Goal: Task Accomplishment & Management: Use online tool/utility

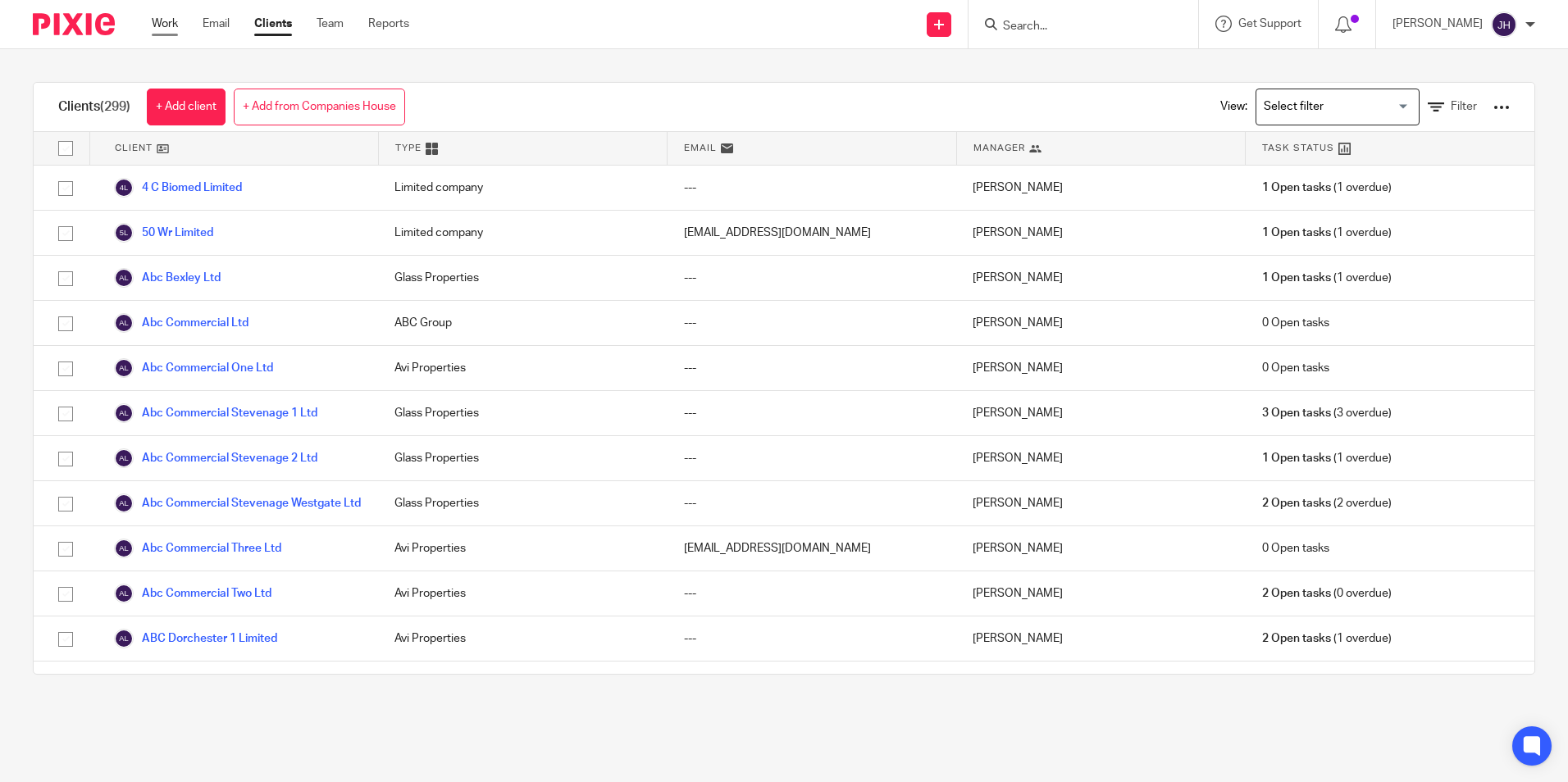
click at [159, 18] on link "Work" at bounding box center [165, 24] width 27 height 16
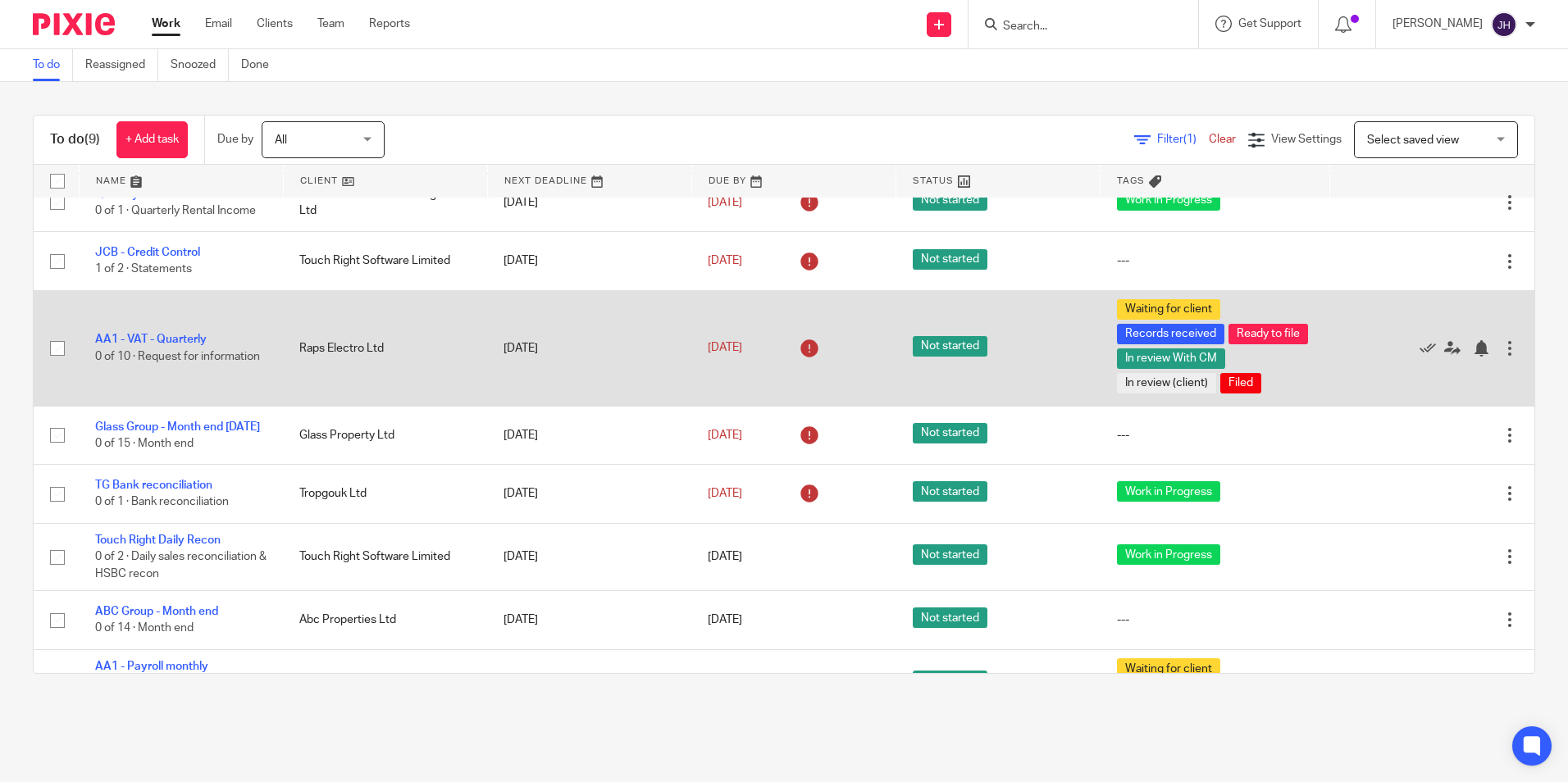
scroll to position [160, 0]
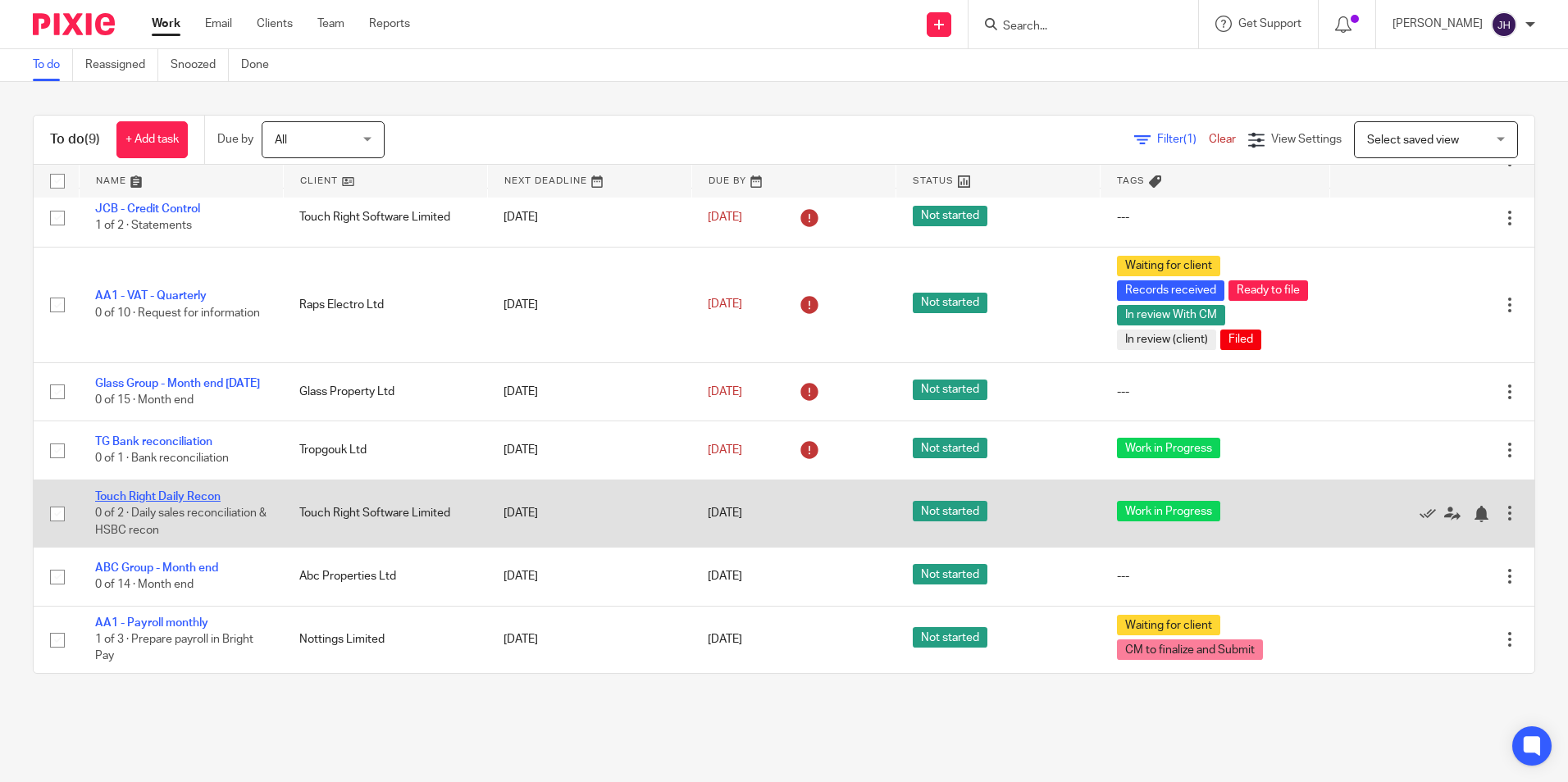
click at [137, 498] on link "Touch Right Daily Recon" at bounding box center [157, 496] width 125 height 12
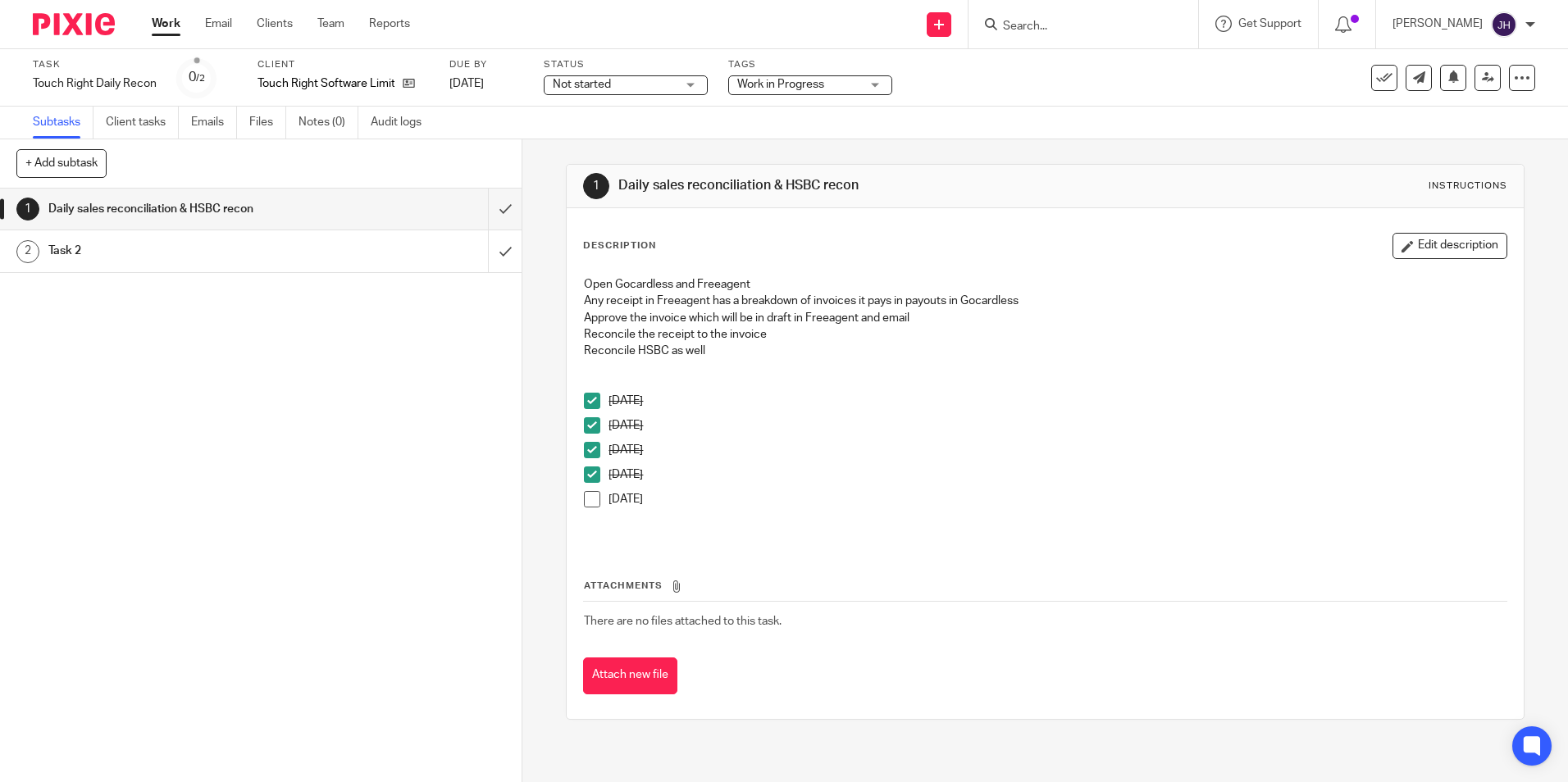
click at [587, 502] on span at bounding box center [591, 499] width 16 height 16
click at [1524, 51] on div at bounding box center [1512, 52] width 44 height 20
click at [1376, 74] on icon at bounding box center [1384, 77] width 16 height 16
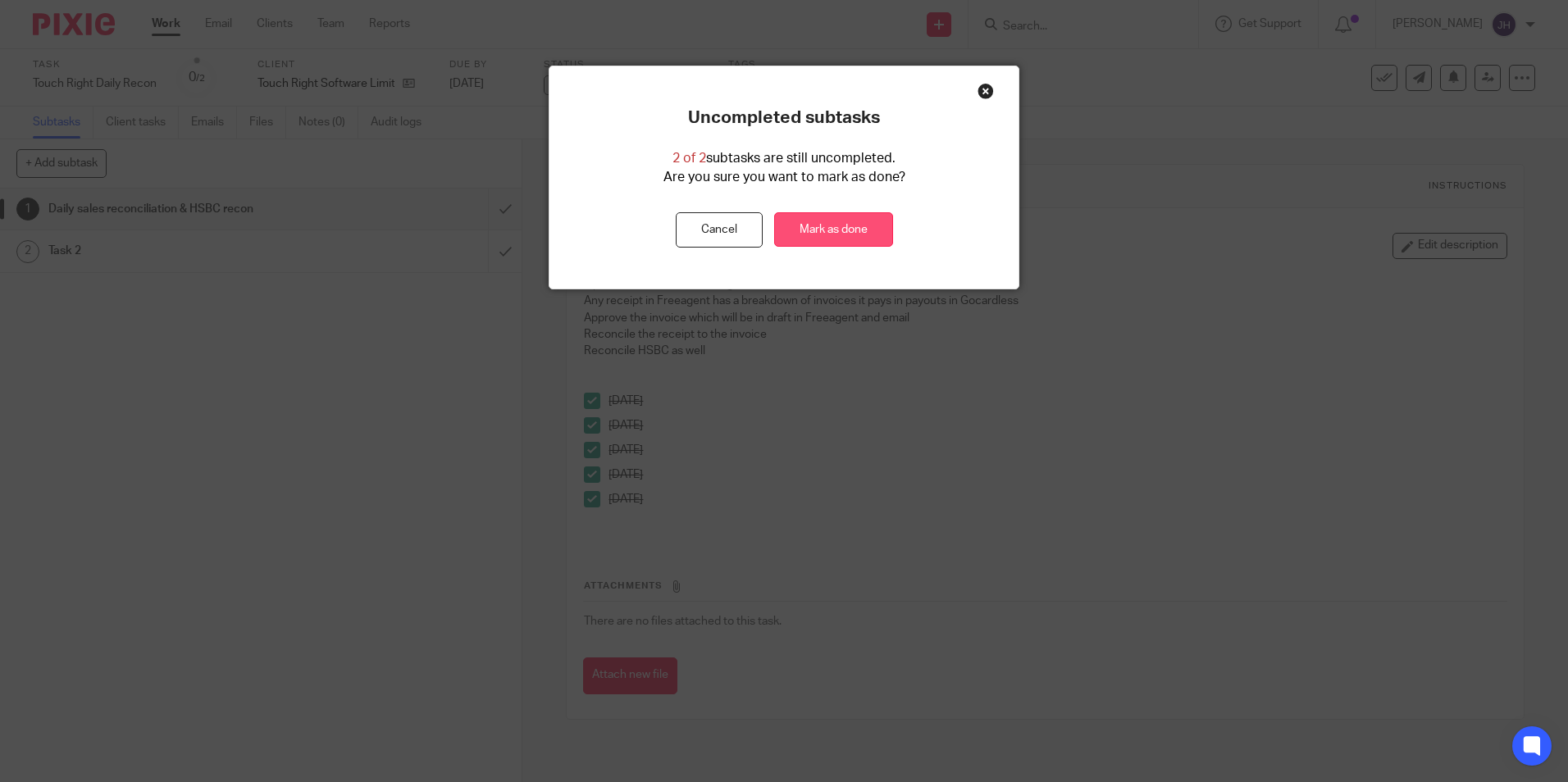
click at [843, 238] on link "Mark as done" at bounding box center [833, 230] width 119 height 36
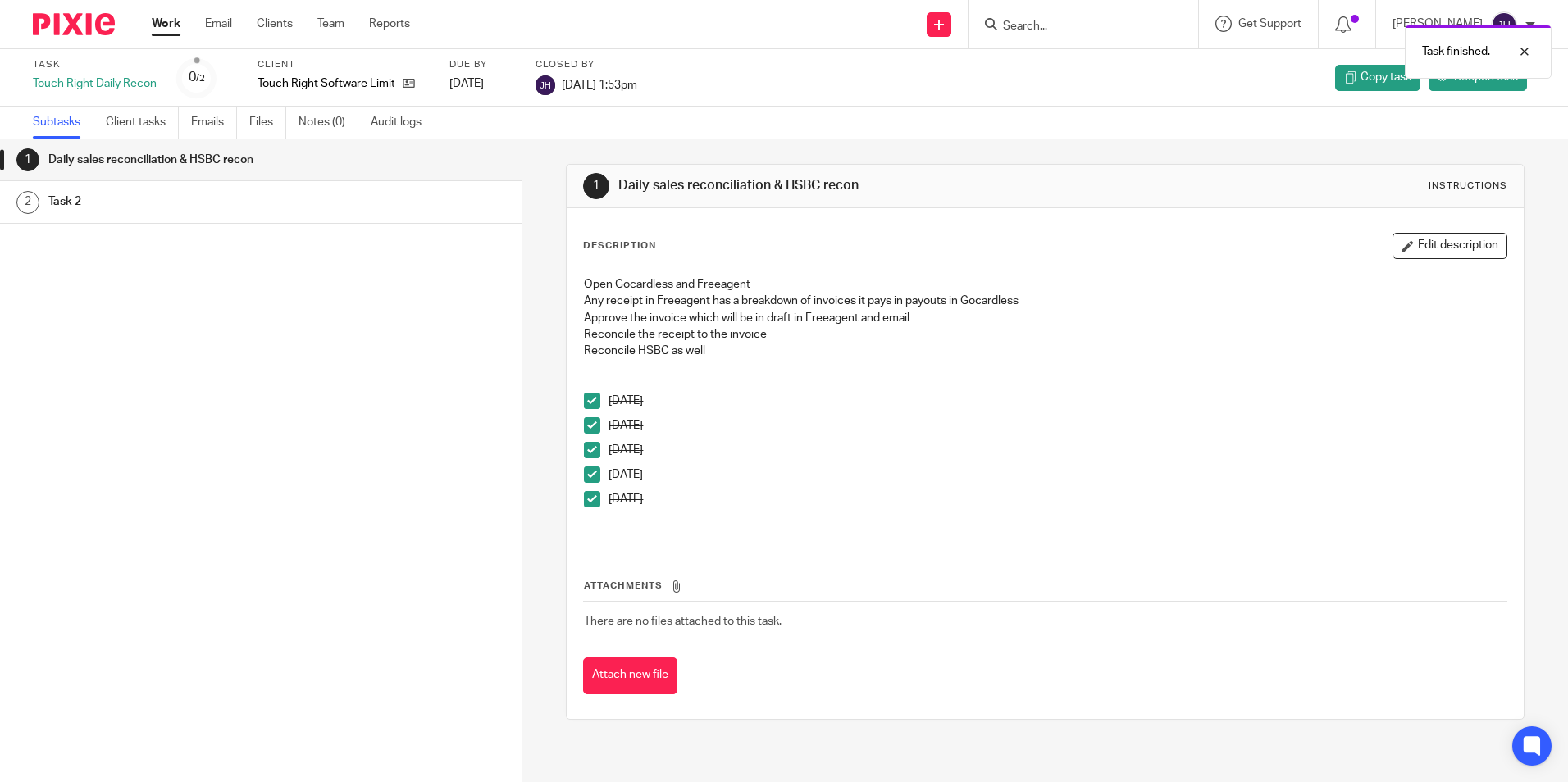
click at [175, 28] on link "Work" at bounding box center [166, 24] width 28 height 16
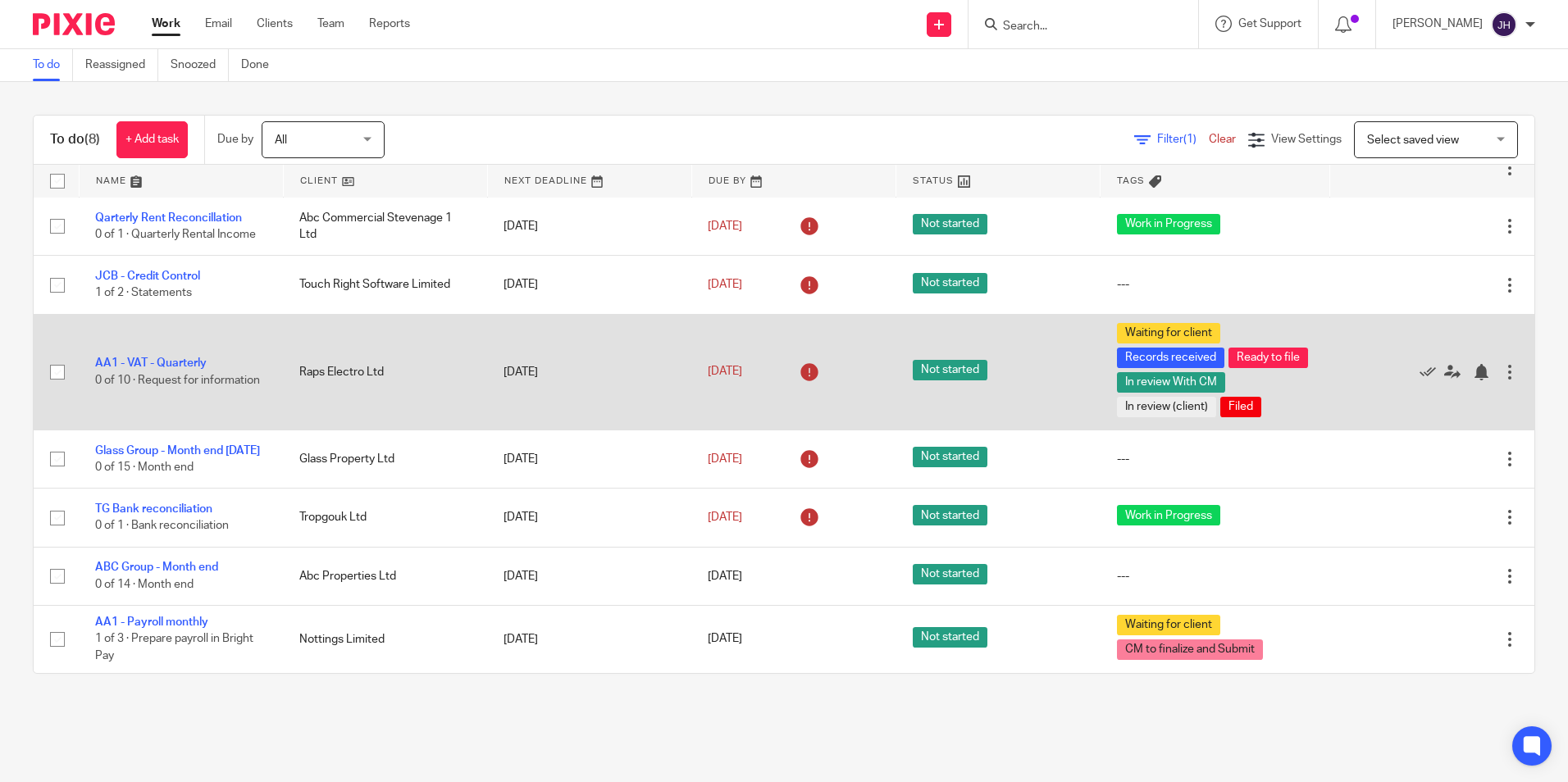
scroll to position [92, 0]
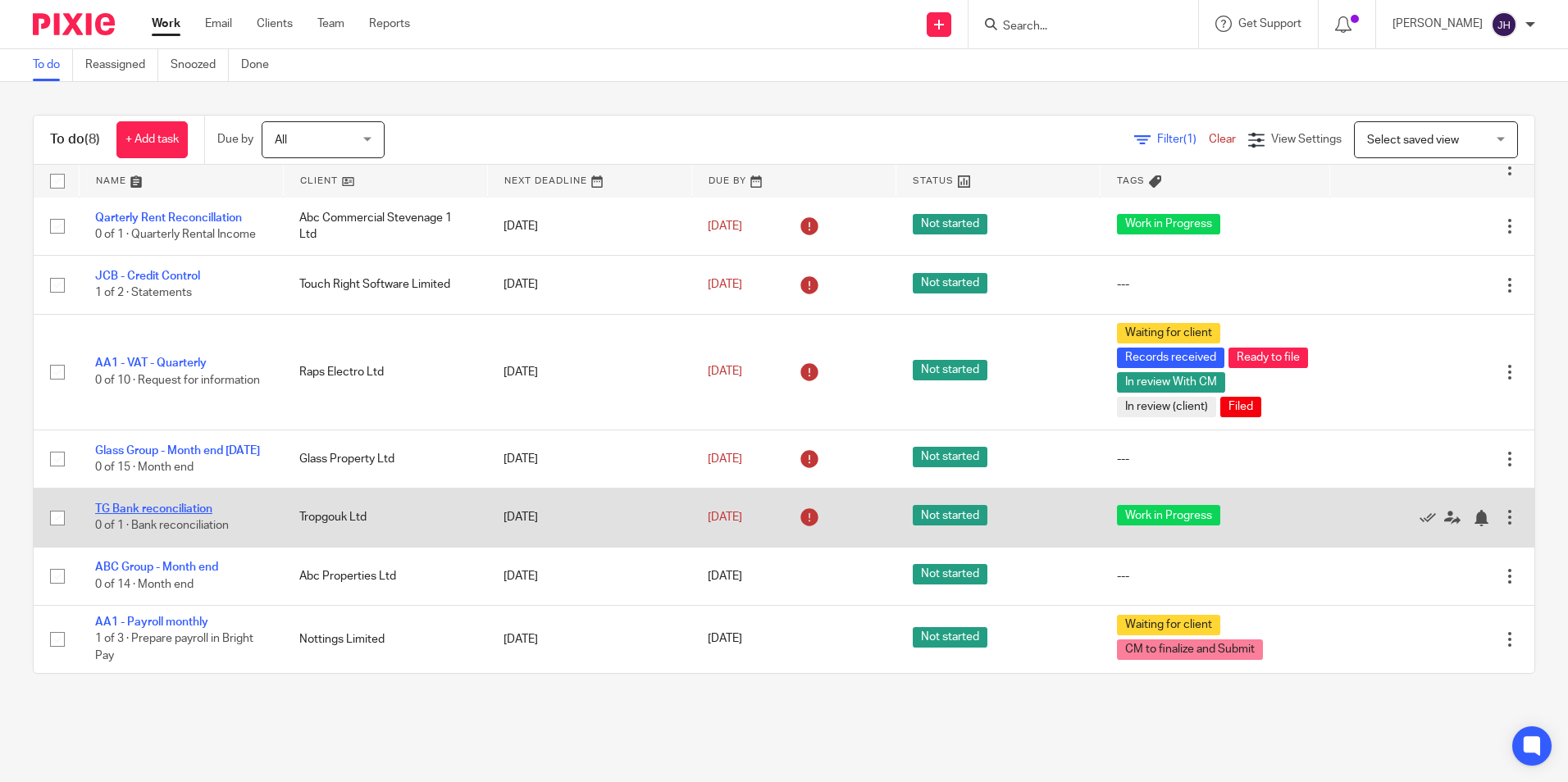
click at [184, 509] on link "TG Bank reconciliation" at bounding box center [154, 509] width 117 height 12
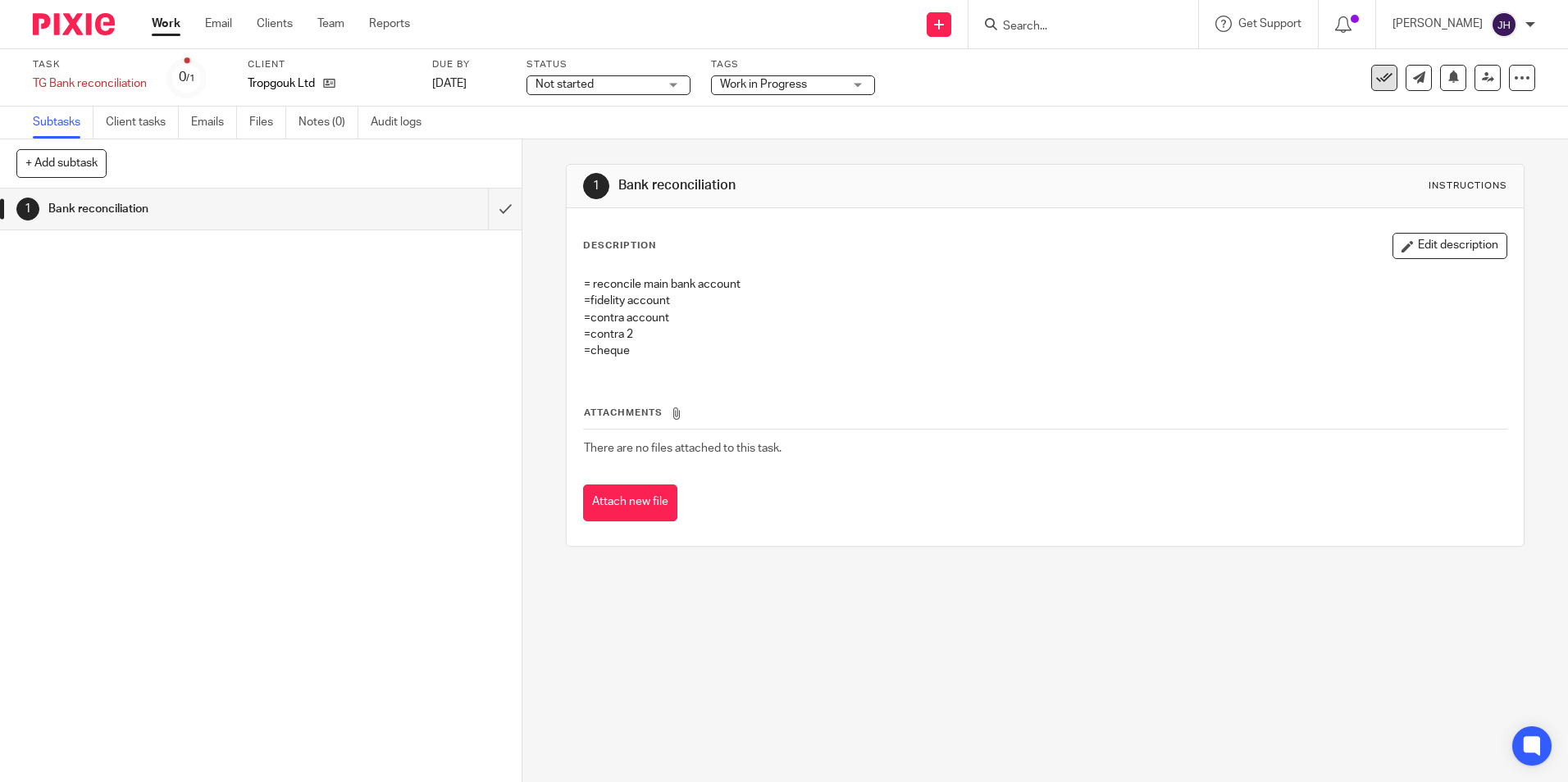
click at [1376, 80] on icon at bounding box center [1384, 77] width 16 height 16
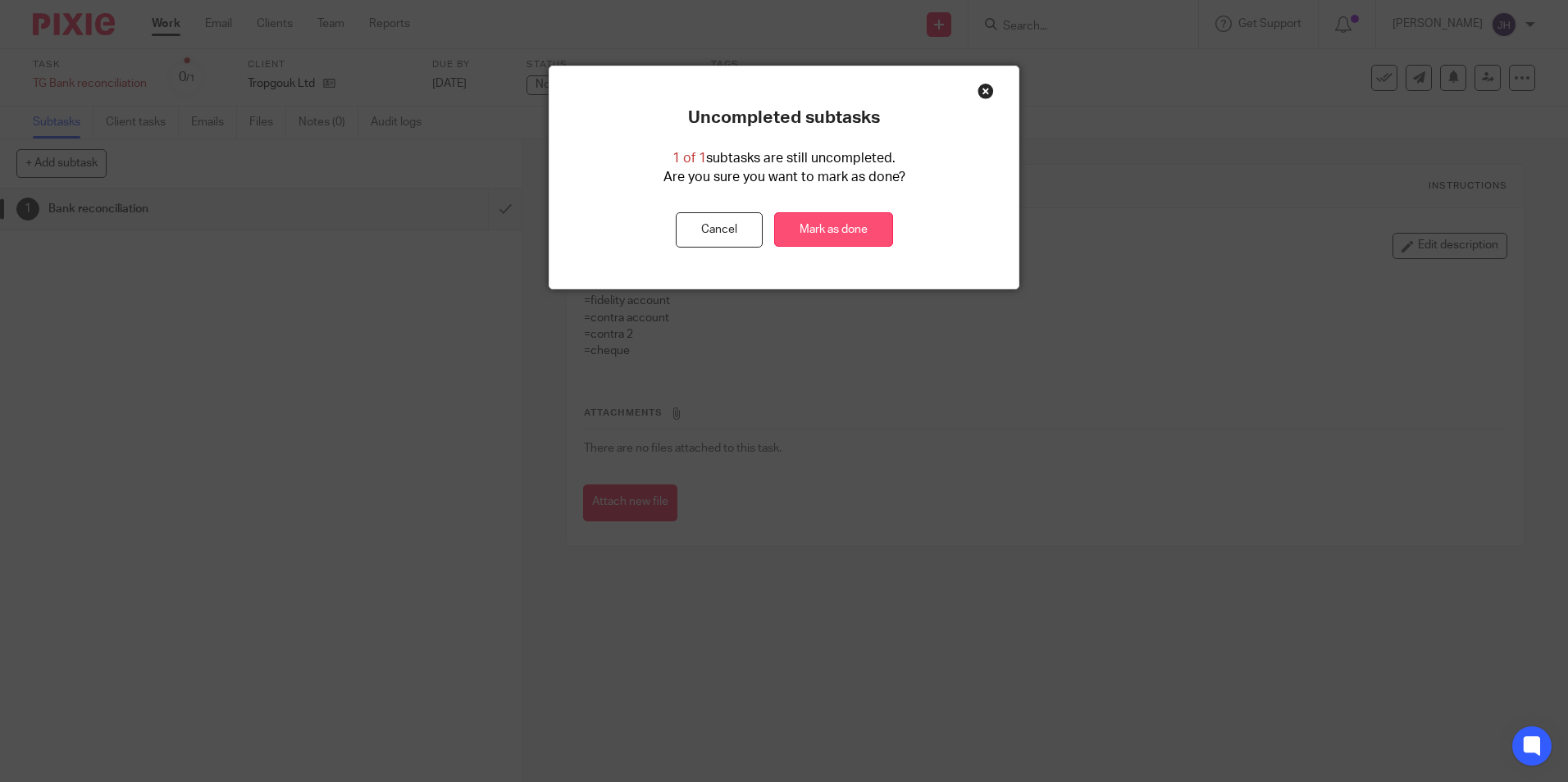
click at [845, 230] on link "Mark as done" at bounding box center [833, 230] width 119 height 36
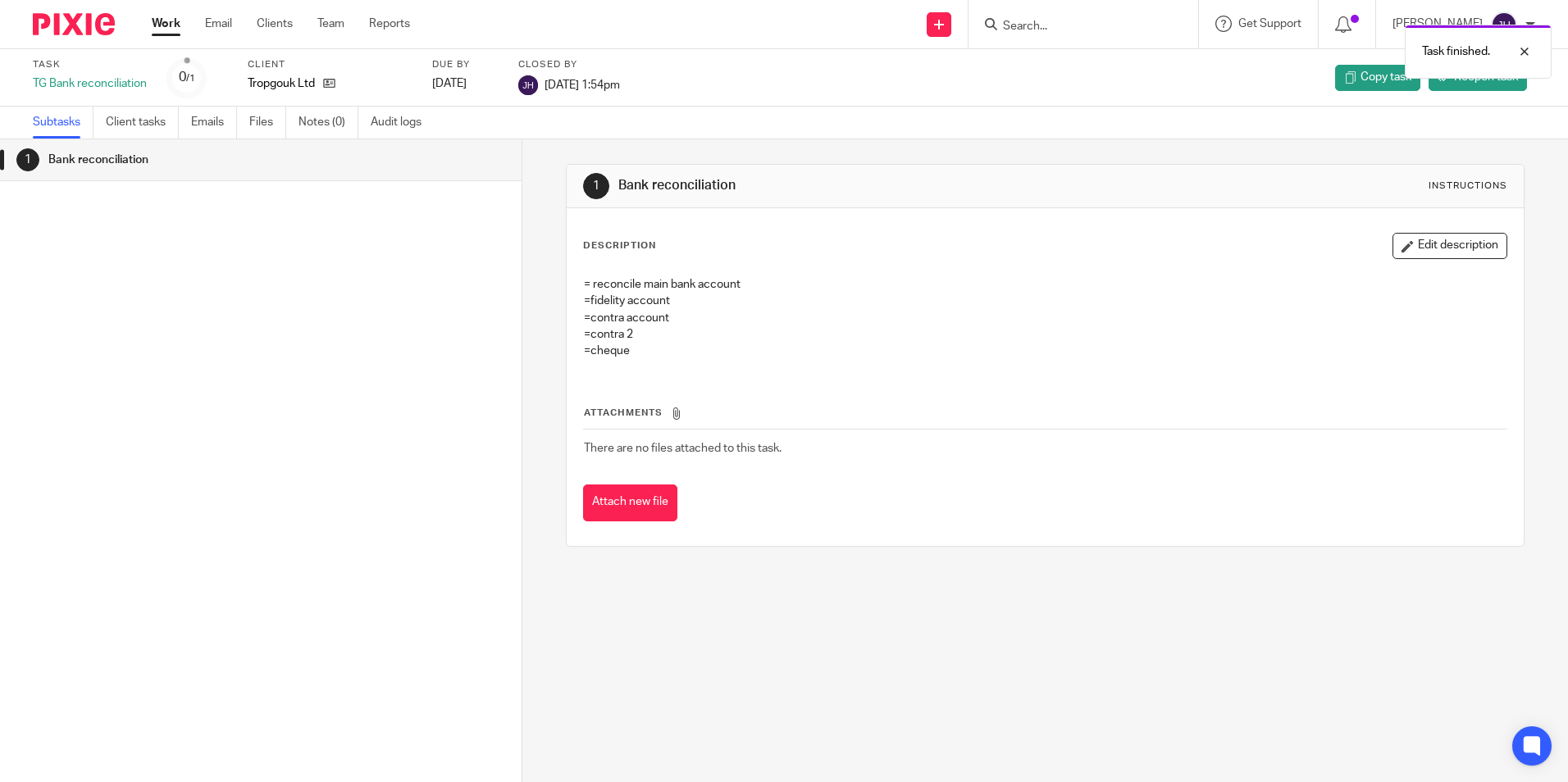
click at [168, 16] on link "Work" at bounding box center [166, 24] width 28 height 16
